Goal: Transaction & Acquisition: Book appointment/travel/reservation

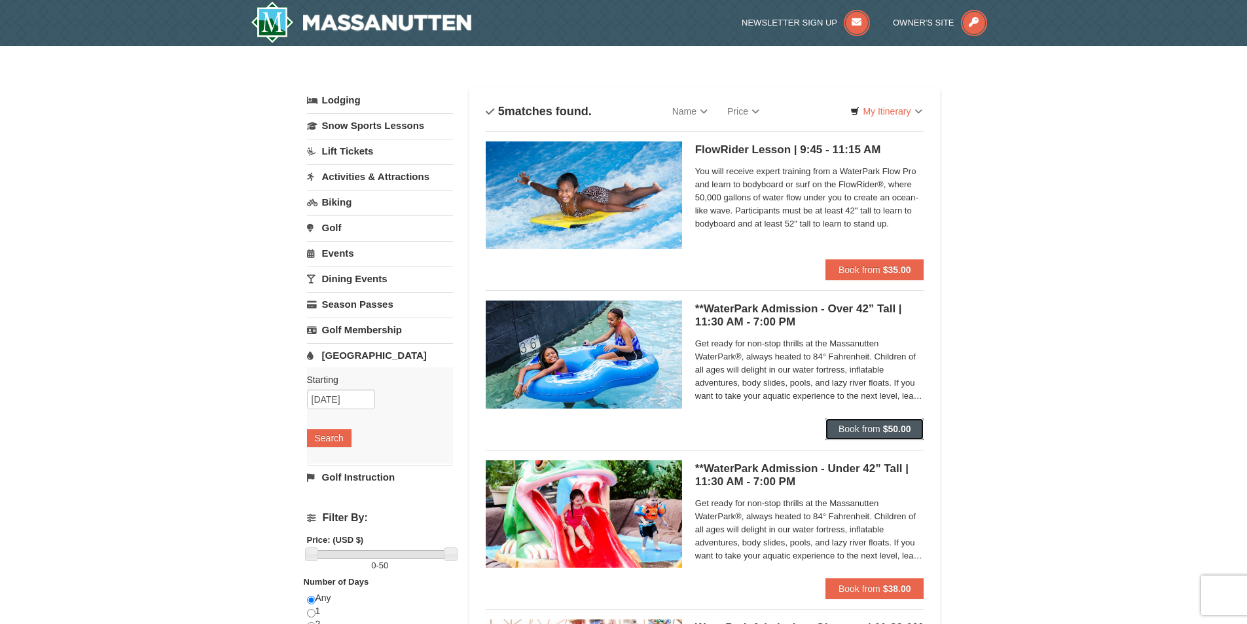
click at [909, 427] on strong "$50.00" at bounding box center [897, 429] width 28 height 10
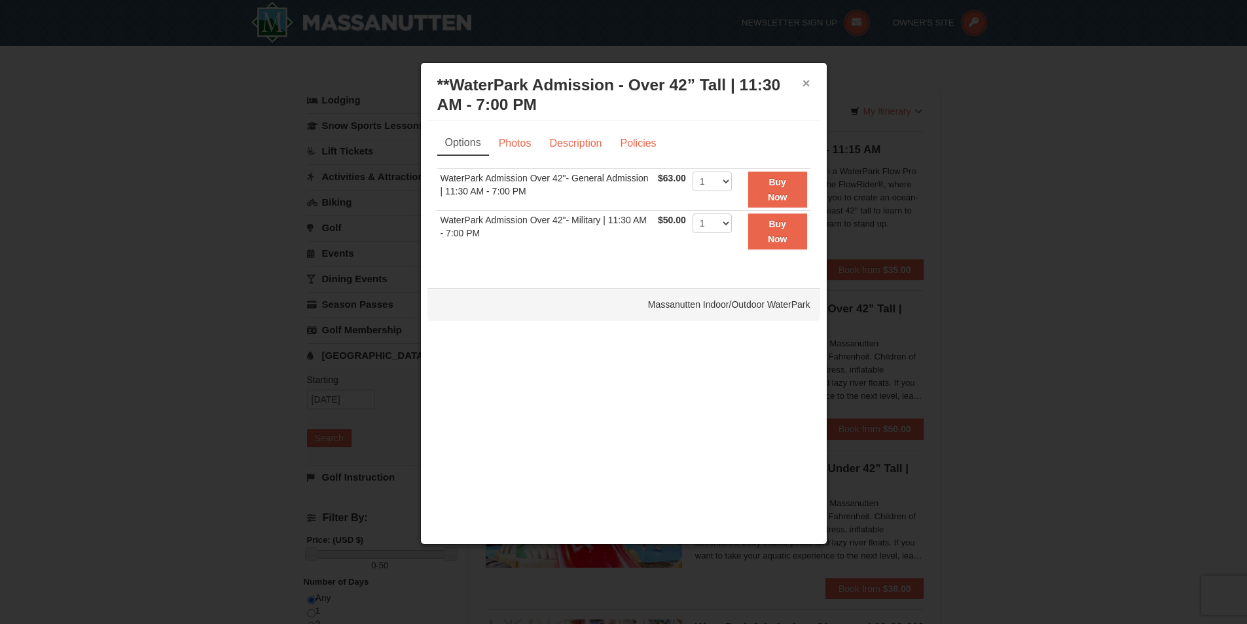
click at [805, 78] on button "×" at bounding box center [807, 83] width 8 height 13
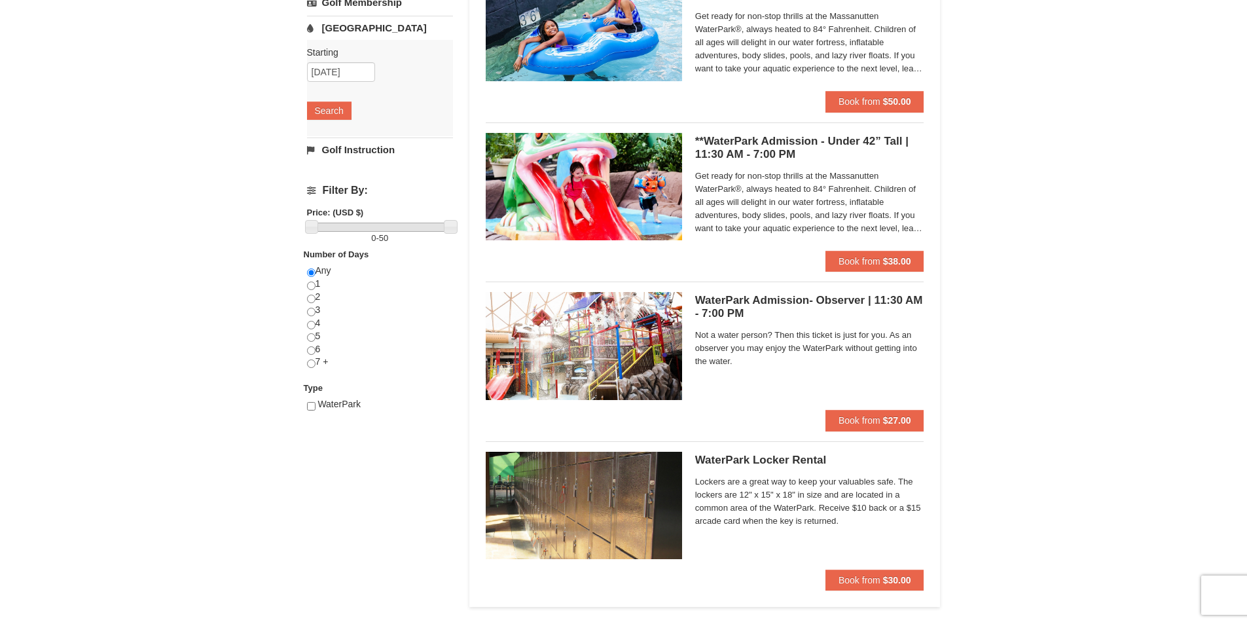
click at [1063, 357] on div "× Categories List Filter My Itinerary Questions? 1-540-289-9441 Lodging Arrival…" at bounding box center [623, 178] width 1247 height 918
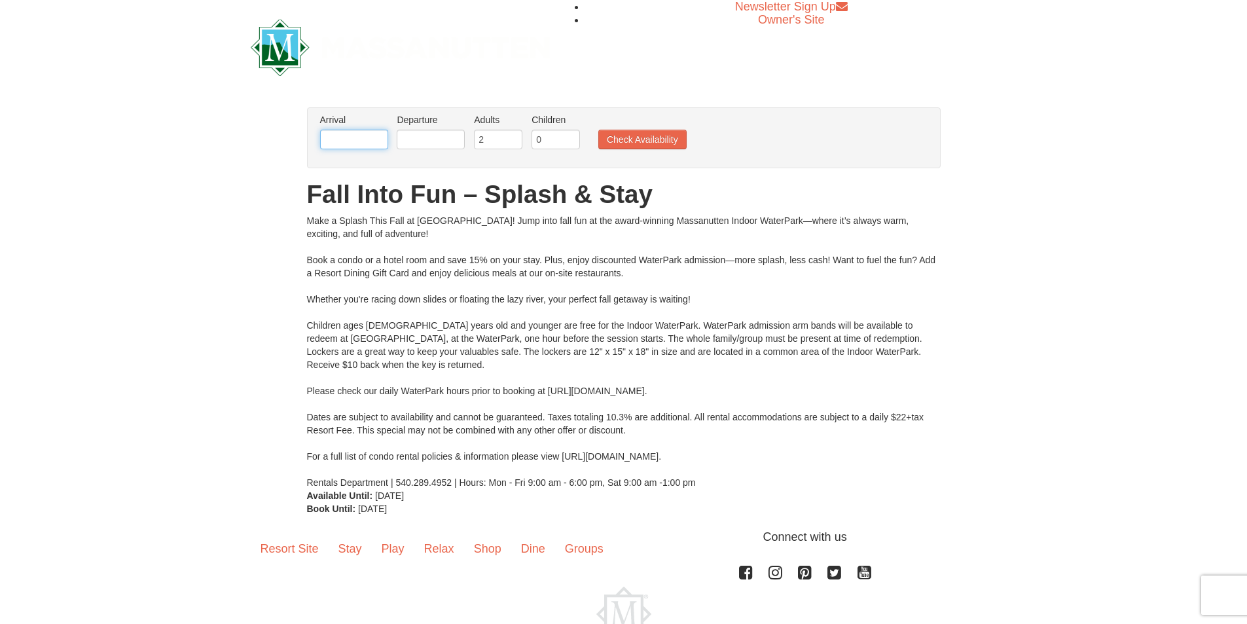
click at [333, 142] on input "text" at bounding box center [354, 140] width 68 height 20
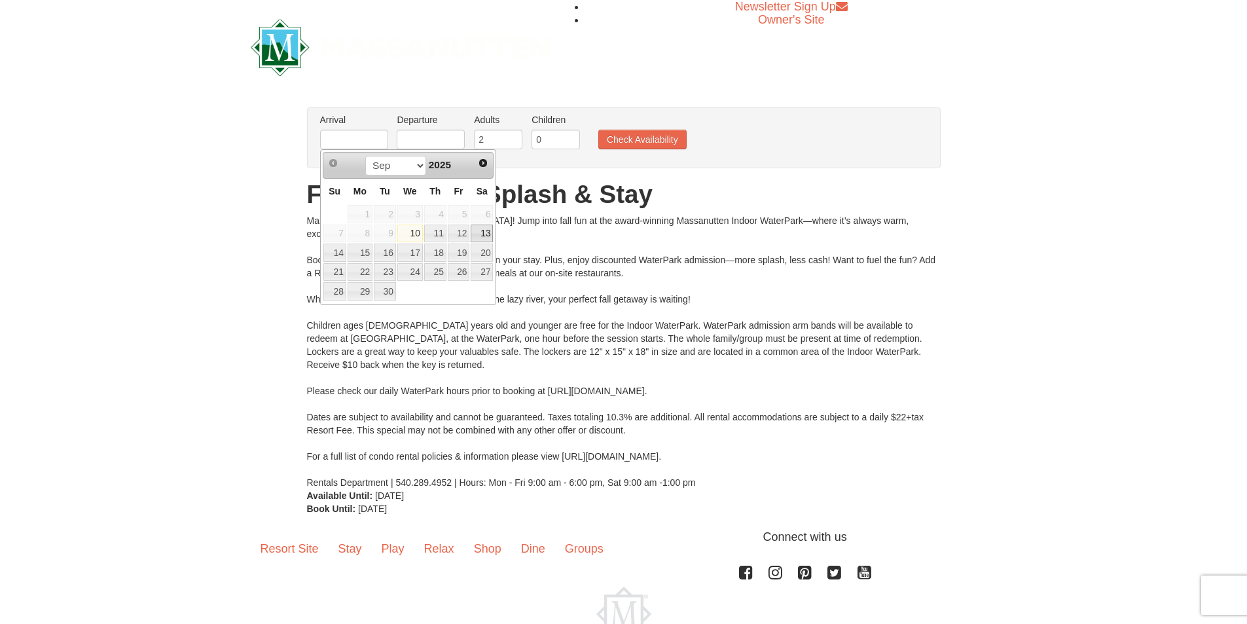
click at [489, 233] on link "13" at bounding box center [482, 234] width 22 height 18
type input "[DATE]"
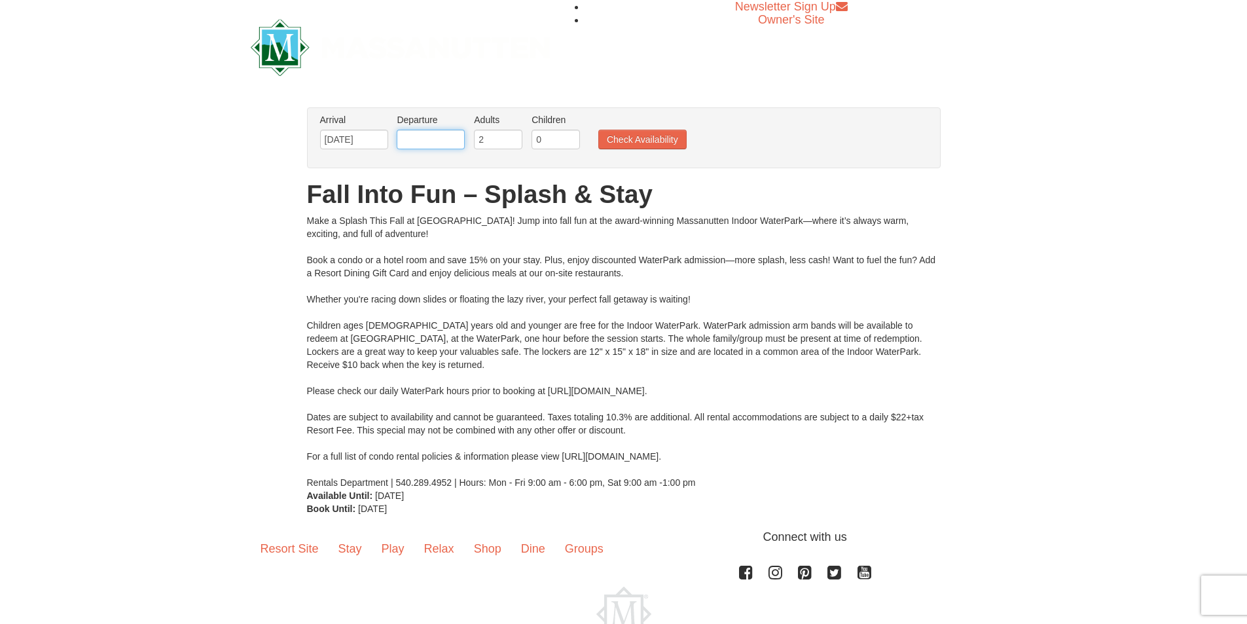
click at [425, 141] on input "text" at bounding box center [431, 140] width 68 height 20
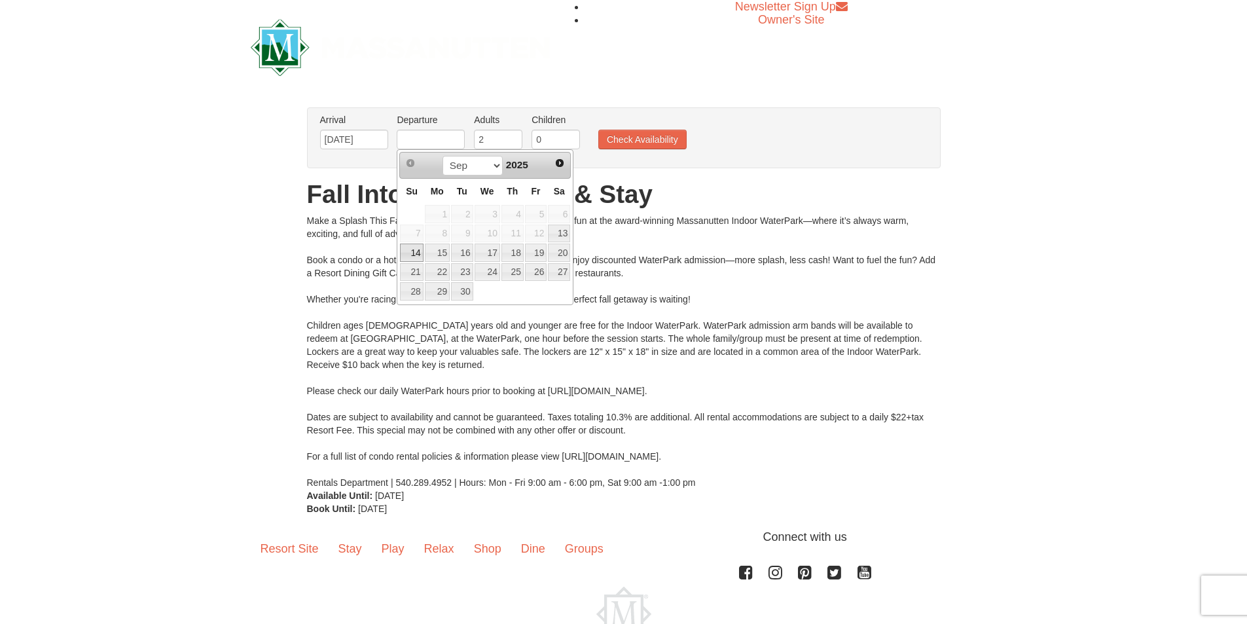
click at [406, 250] on link "14" at bounding box center [411, 253] width 23 height 18
type input "[DATE]"
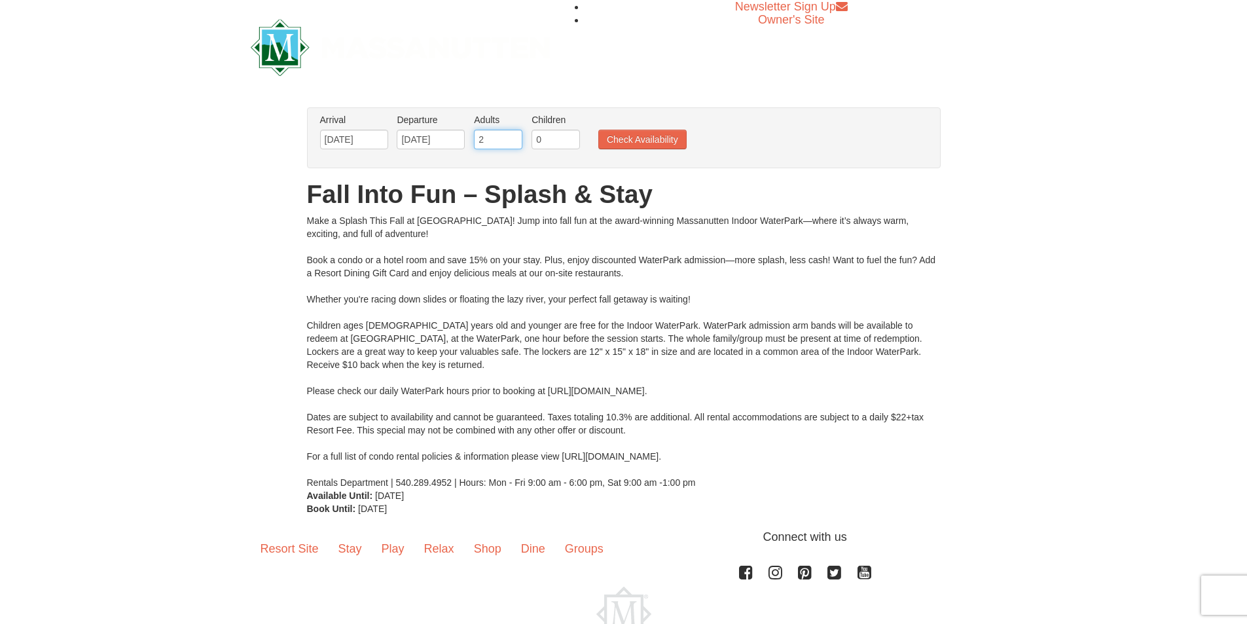
click at [482, 141] on input "2" at bounding box center [498, 140] width 48 height 20
drag, startPoint x: 552, startPoint y: 138, endPoint x: 535, endPoint y: 143, distance: 17.2
click at [535, 143] on input "0" at bounding box center [556, 140] width 48 height 20
type input "3"
click at [641, 130] on button "Check Availability" at bounding box center [642, 140] width 88 height 20
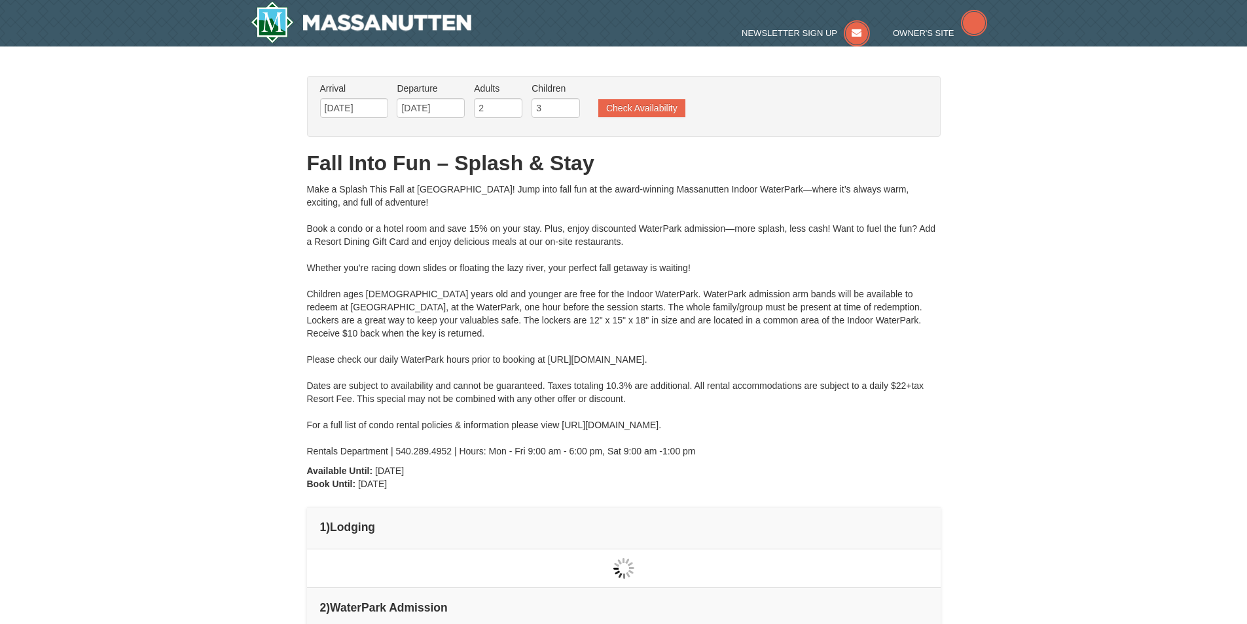
type input "[DATE]"
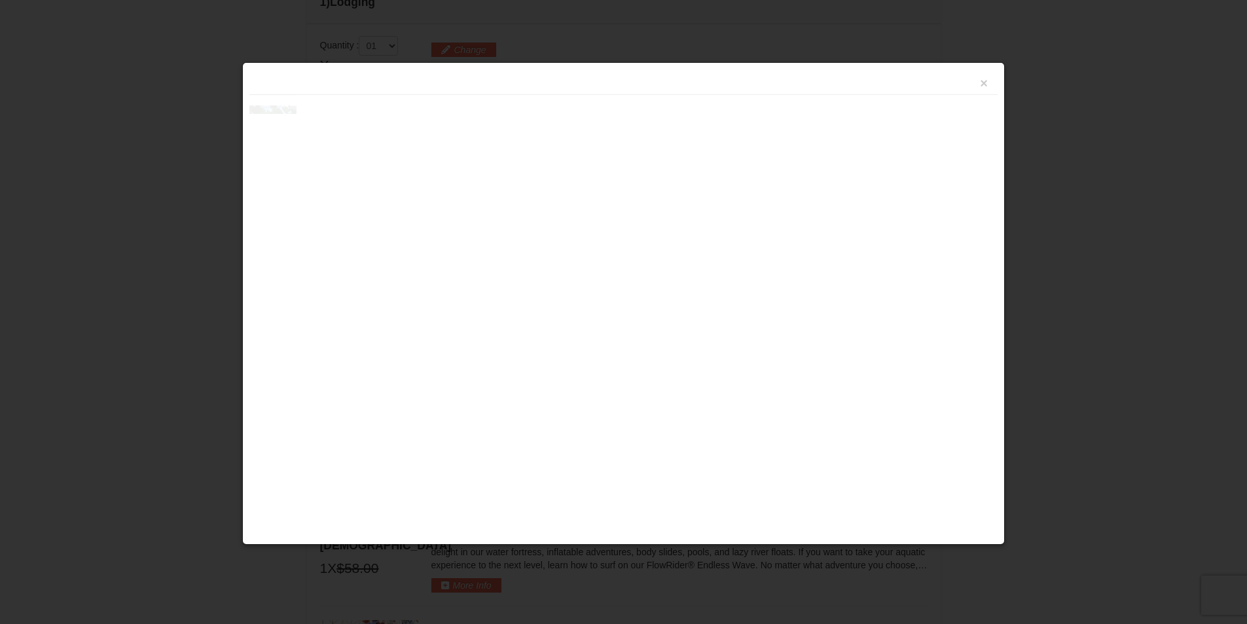
scroll to position [558, 0]
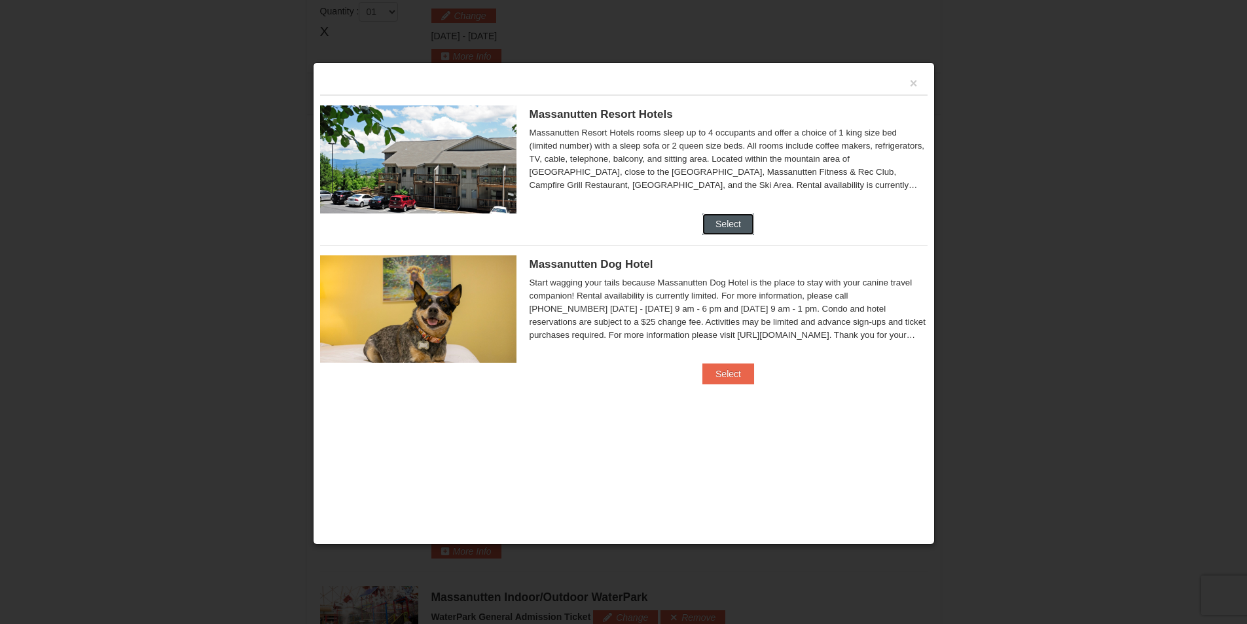
click at [727, 225] on button "Select" at bounding box center [728, 223] width 52 height 21
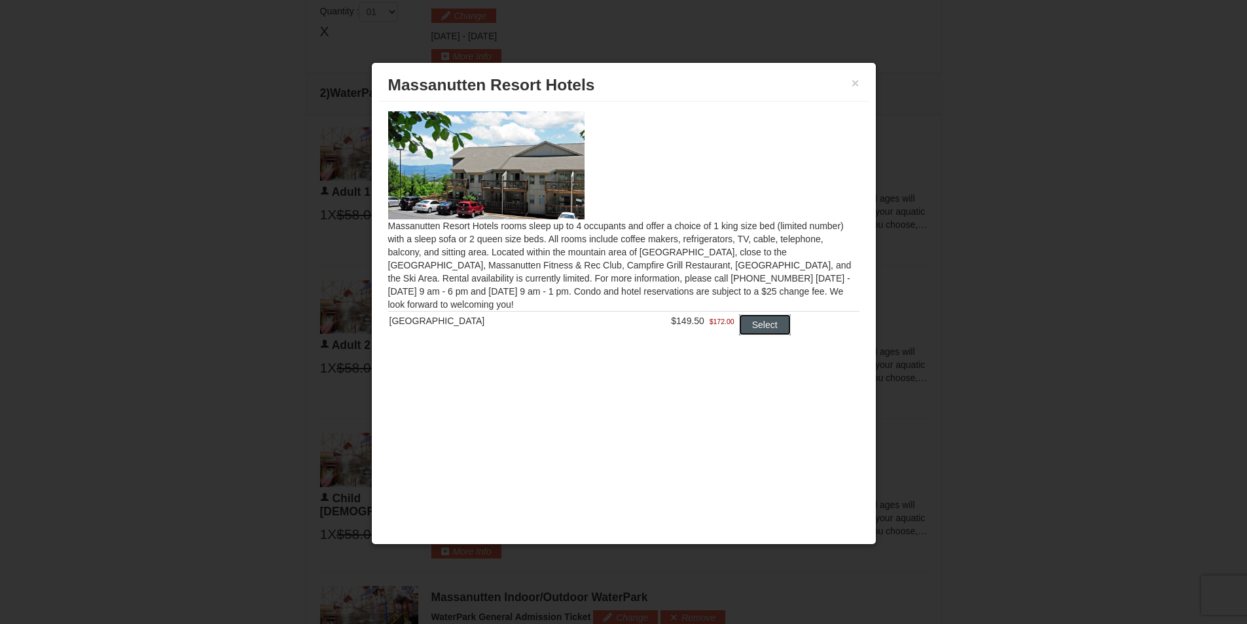
click at [765, 327] on button "Select" at bounding box center [765, 324] width 52 height 21
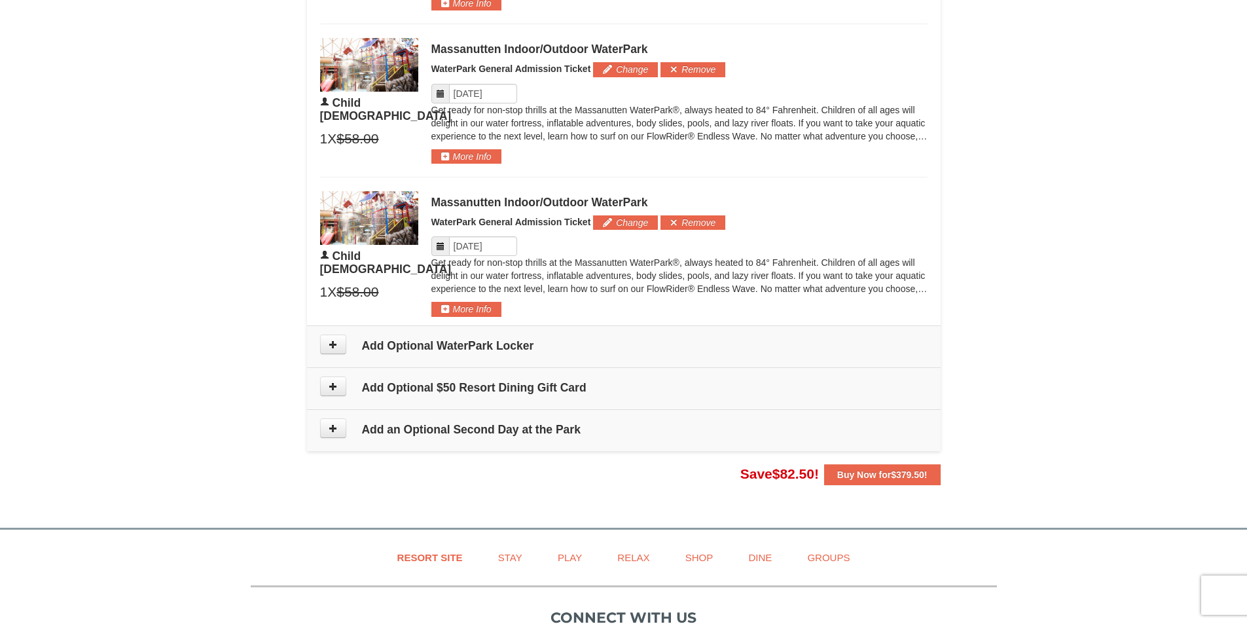
scroll to position [1213, 0]
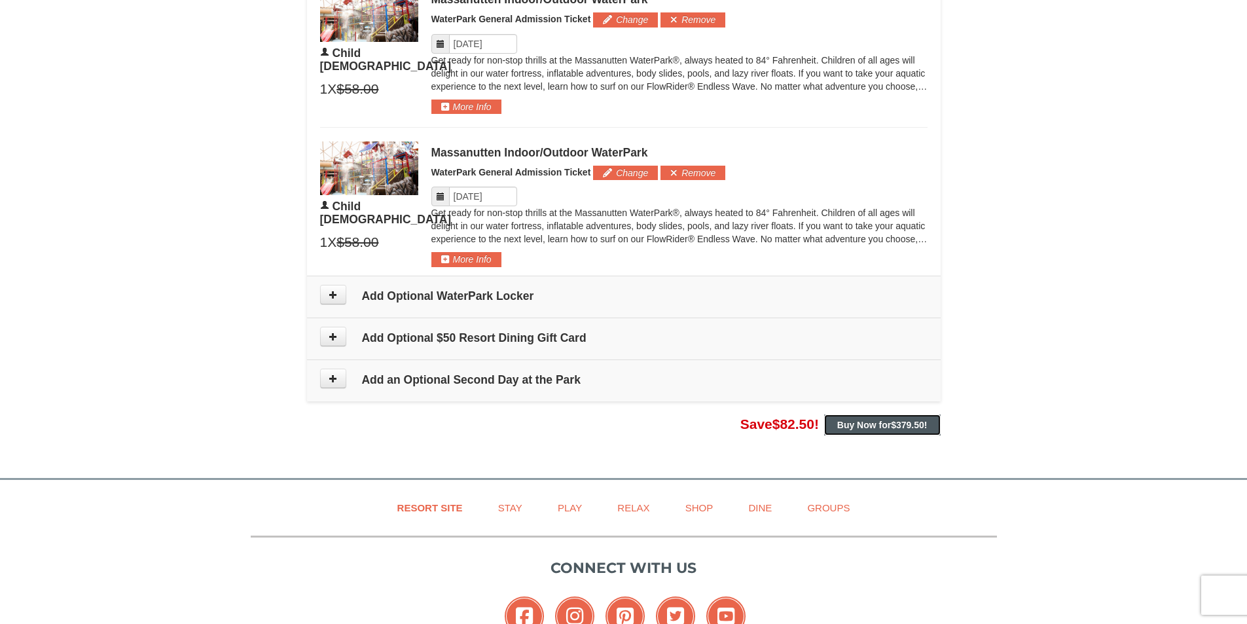
click at [854, 432] on button "Buy Now for $379.50 !" at bounding box center [882, 424] width 117 height 21
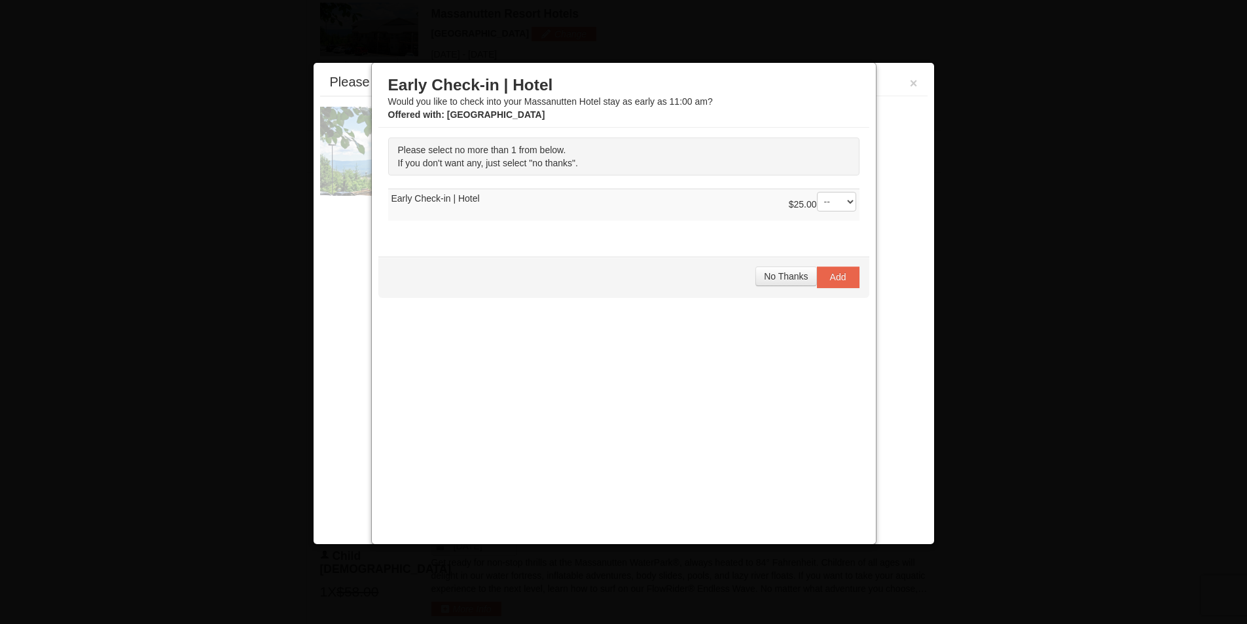
scroll to position [560, 0]
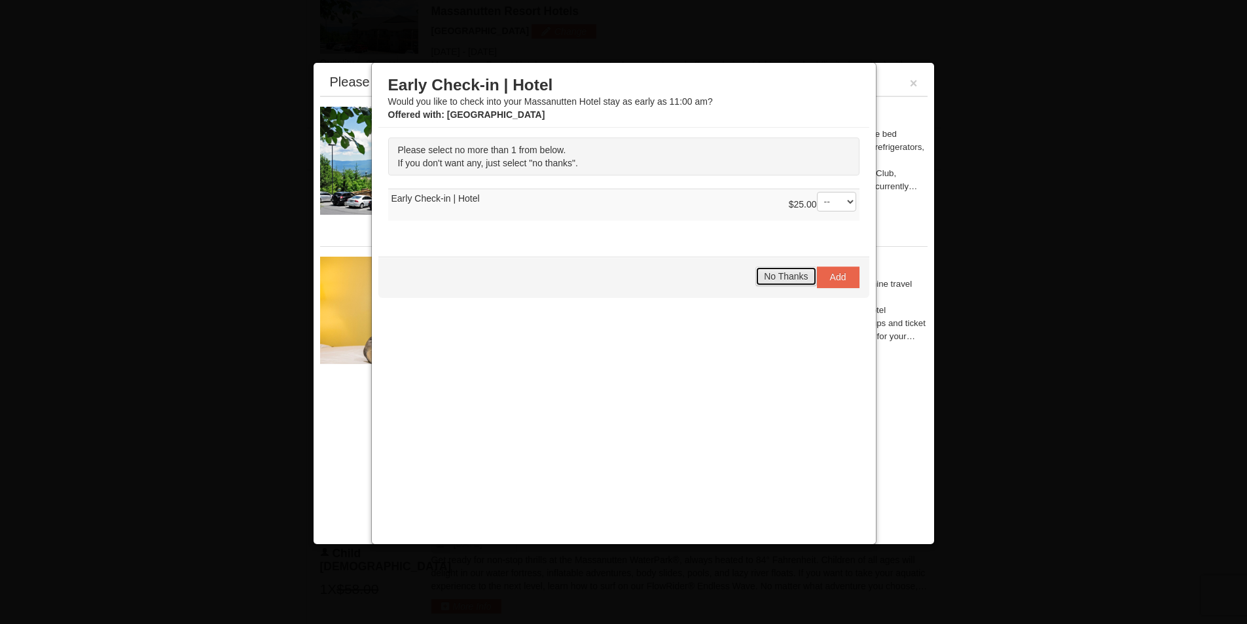
click at [791, 278] on span "No Thanks" at bounding box center [786, 276] width 44 height 10
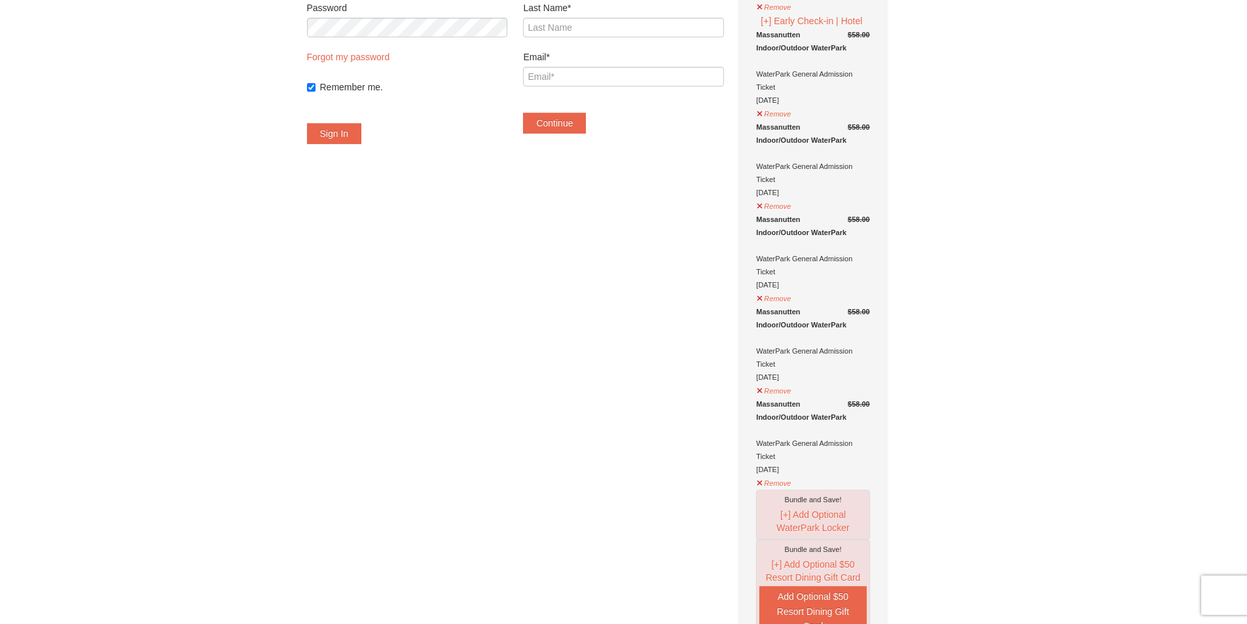
scroll to position [458, 0]
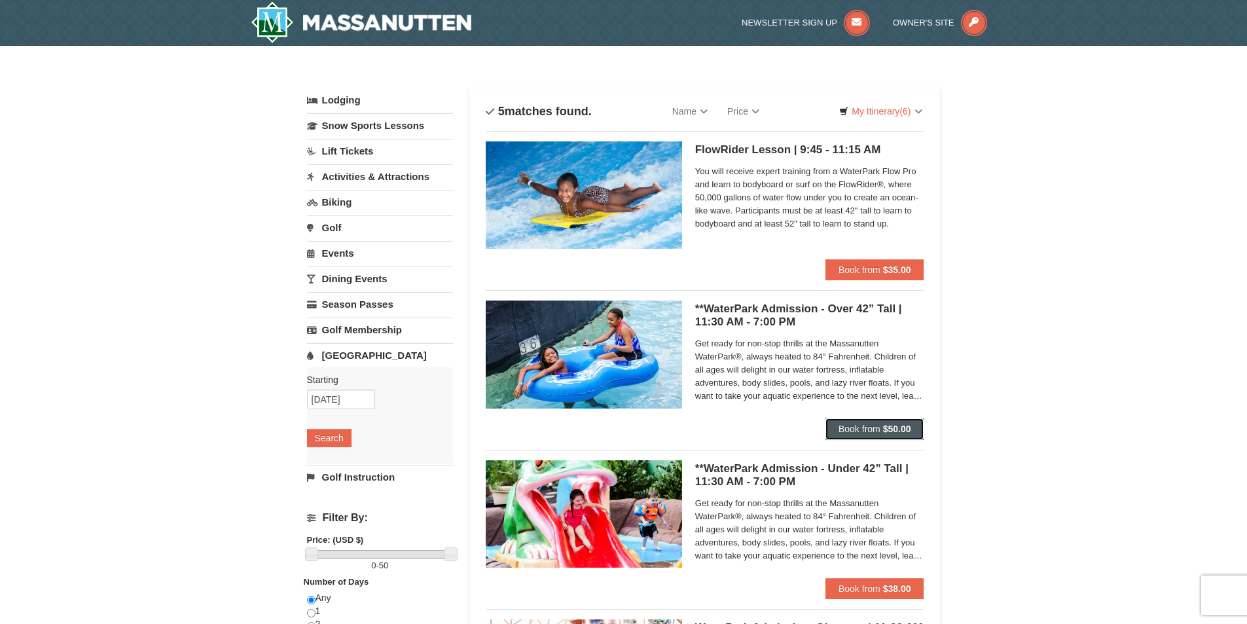
click at [888, 433] on strong "$50.00" at bounding box center [897, 429] width 28 height 10
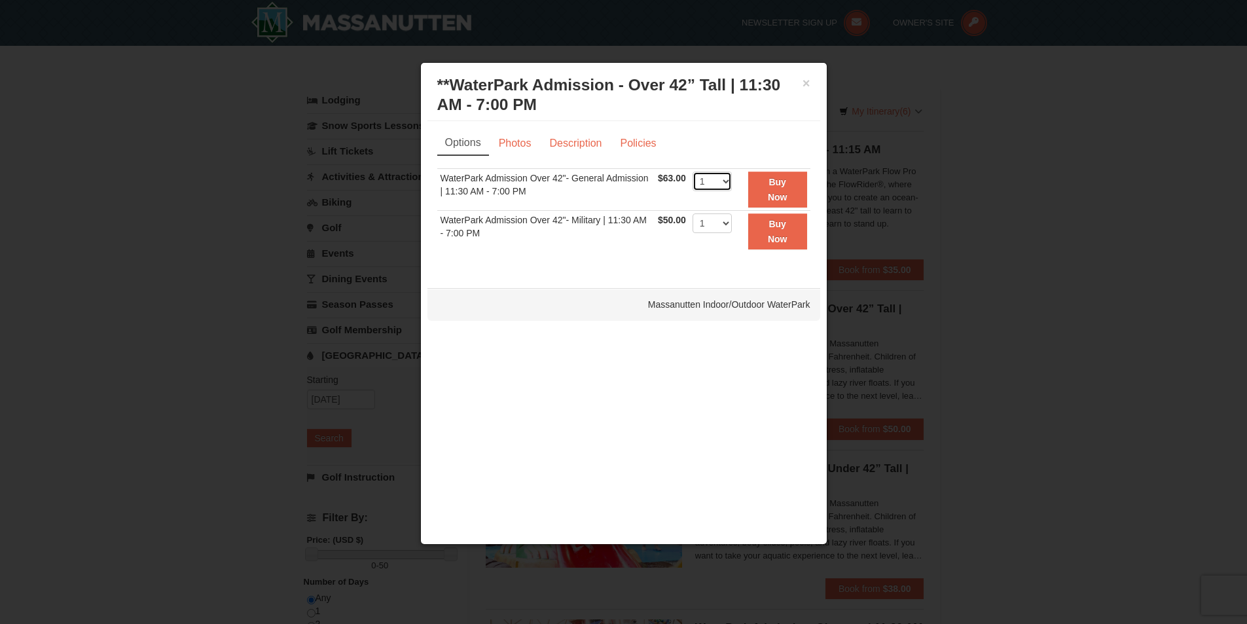
click at [721, 185] on select "1 2 3 4 5 6 7 8 9 10 11 12 13 14 15 16 17 18 19 20 21 22" at bounding box center [712, 182] width 39 height 20
click at [803, 77] on button "×" at bounding box center [807, 83] width 8 height 13
